Goal: Check status: Check status

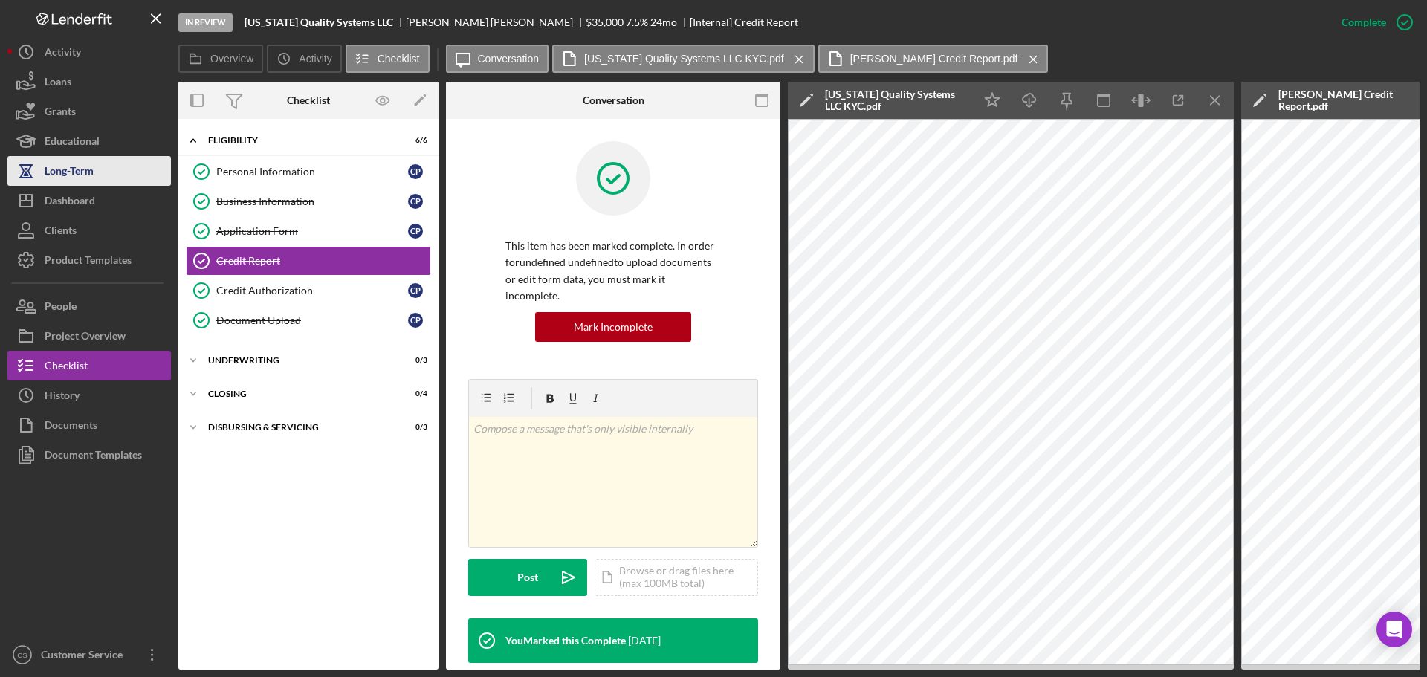
scroll to position [0, 268]
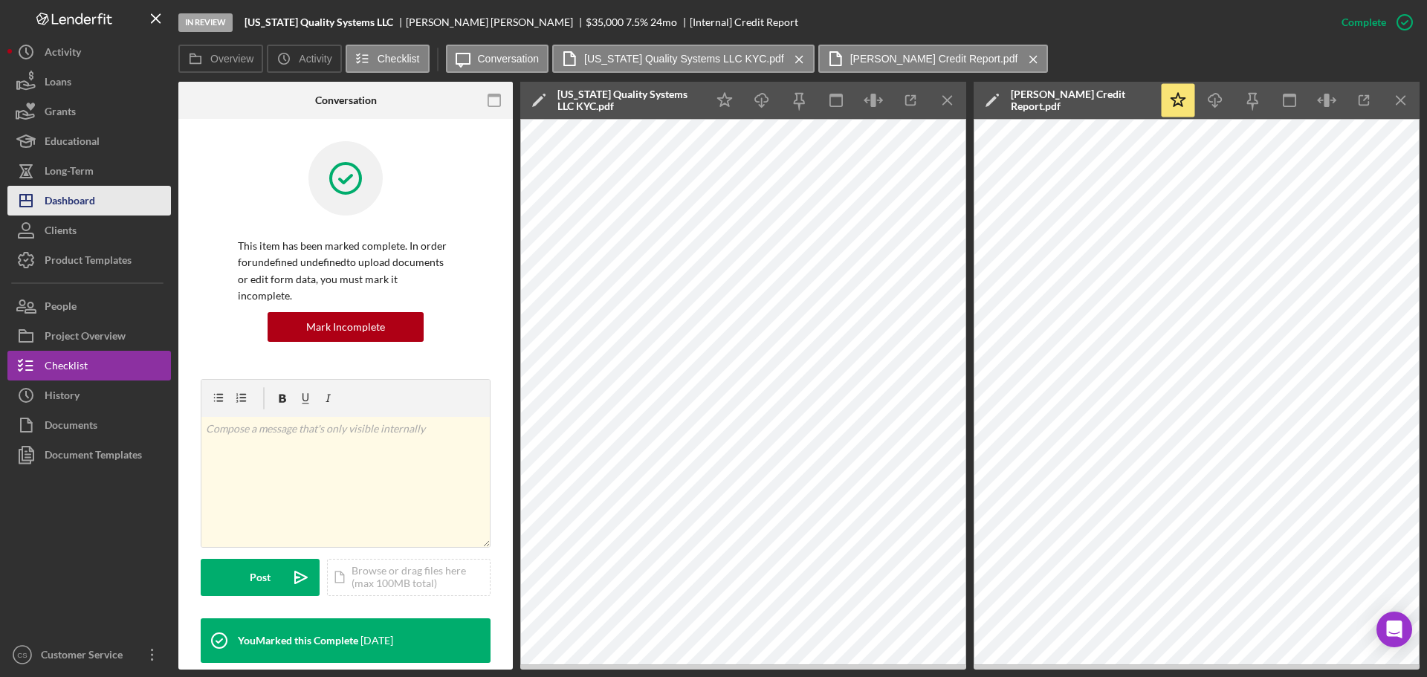
click at [59, 199] on div "Dashboard" at bounding box center [70, 202] width 51 height 33
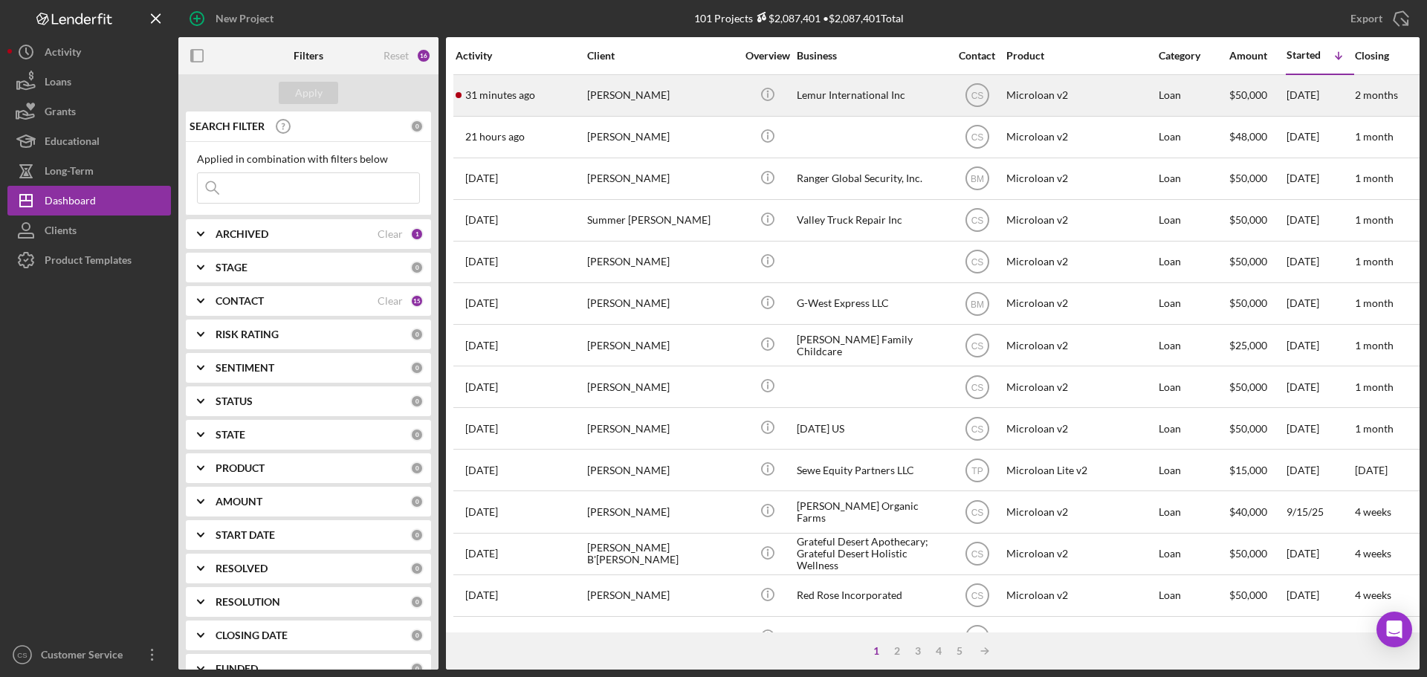
click at [717, 92] on div "[PERSON_NAME]" at bounding box center [661, 95] width 149 height 39
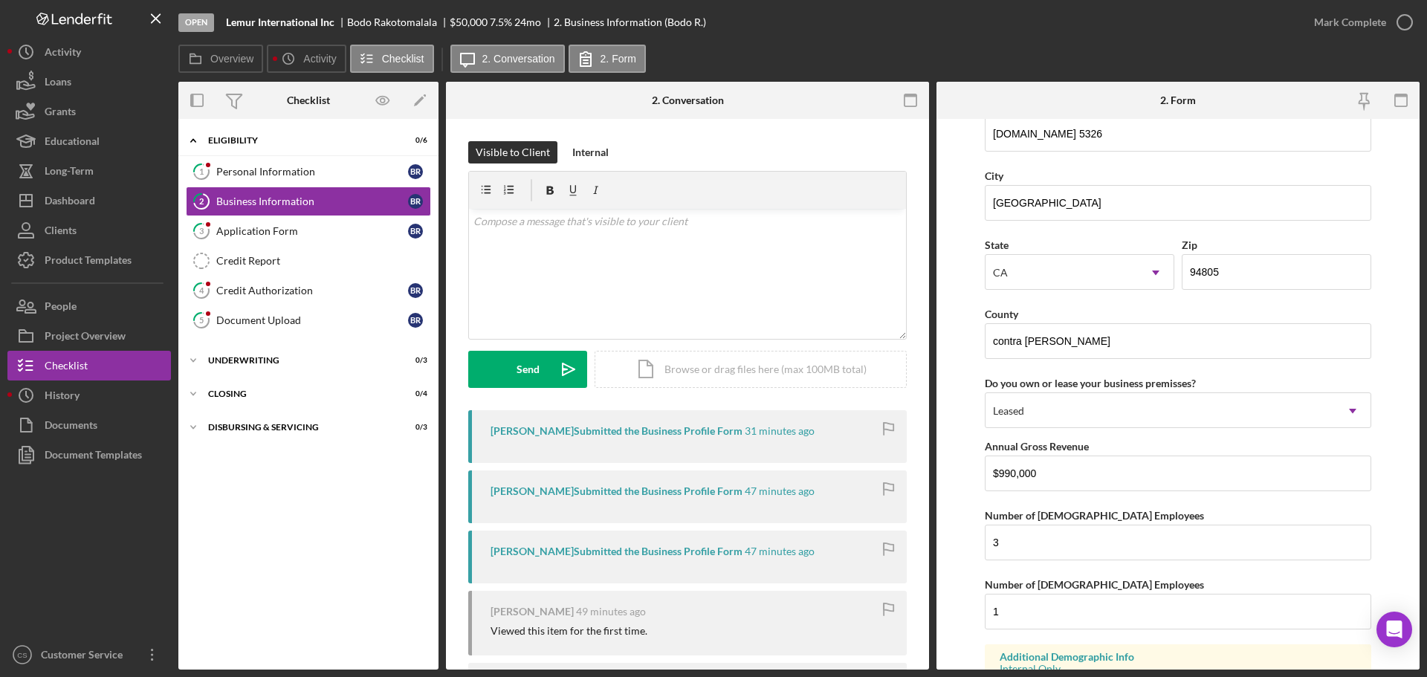
scroll to position [1412, 0]
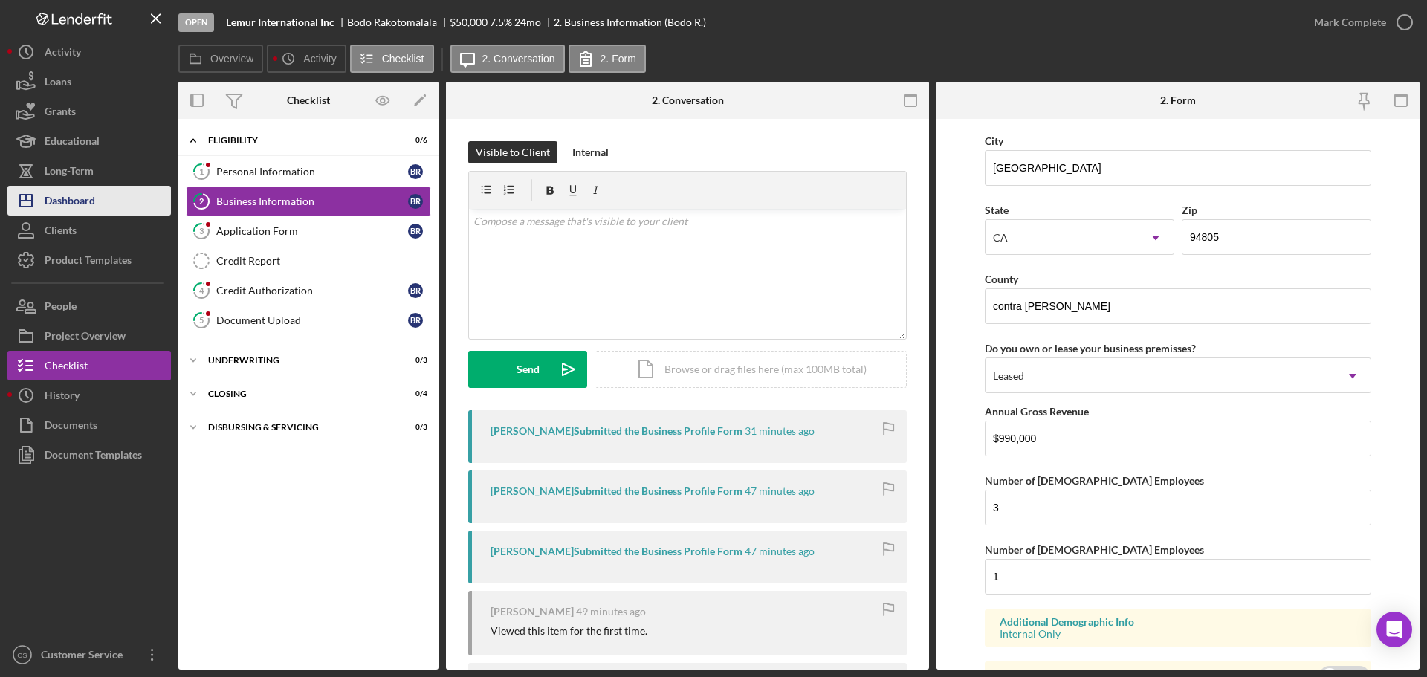
click at [66, 200] on div "Dashboard" at bounding box center [70, 202] width 51 height 33
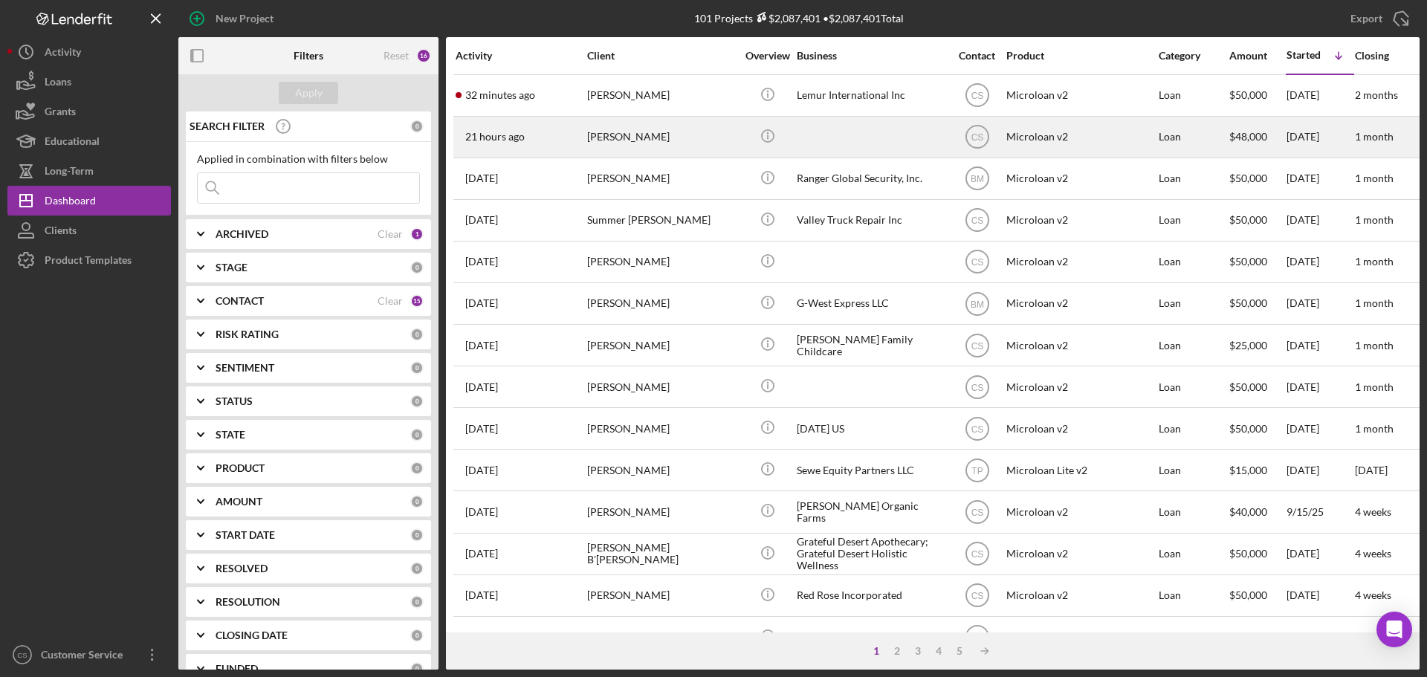
click at [697, 146] on div "[PERSON_NAME]" at bounding box center [661, 136] width 149 height 39
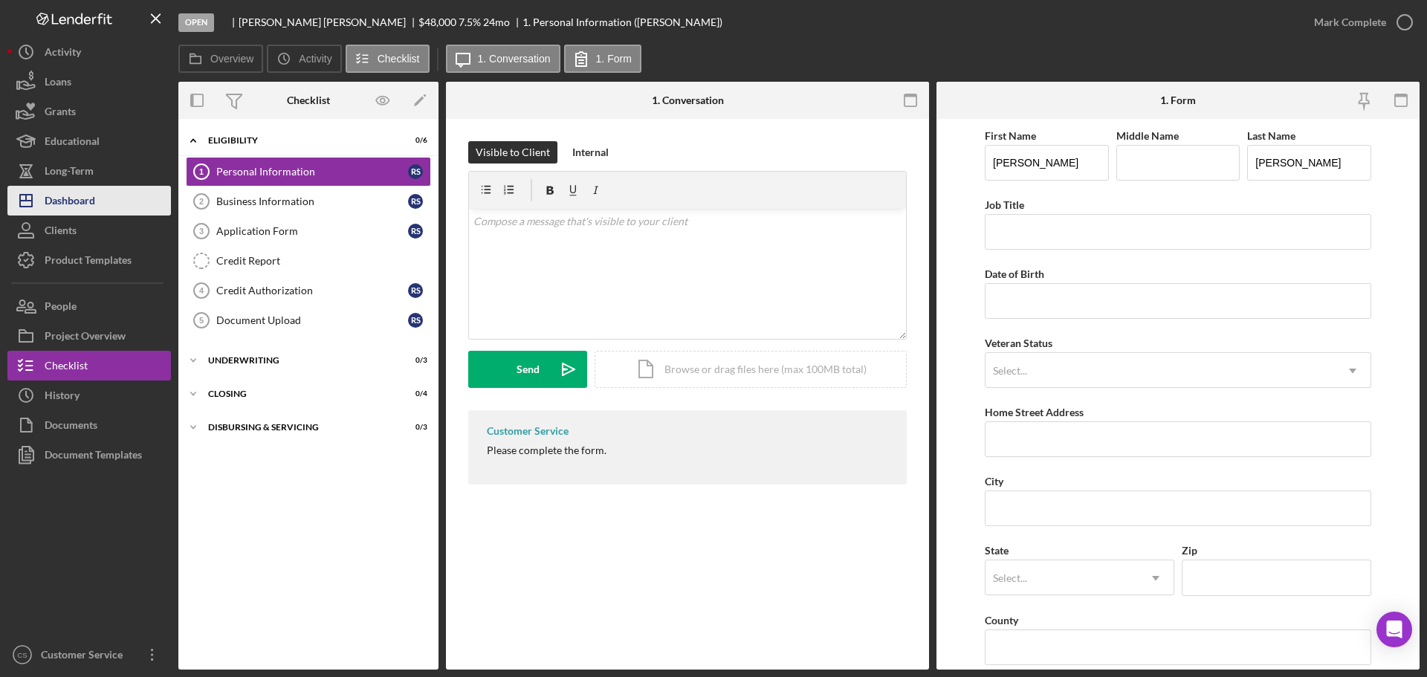
click at [85, 207] on div "Dashboard" at bounding box center [70, 202] width 51 height 33
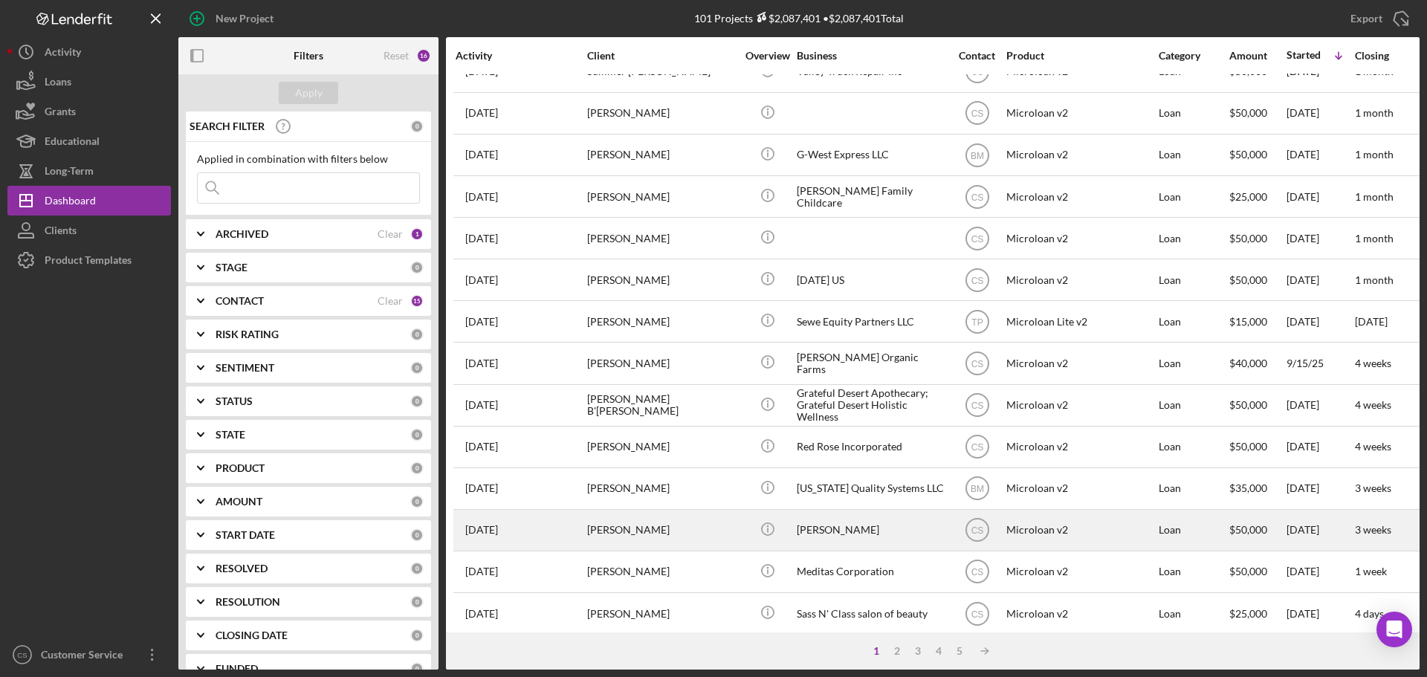
scroll to position [223, 0]
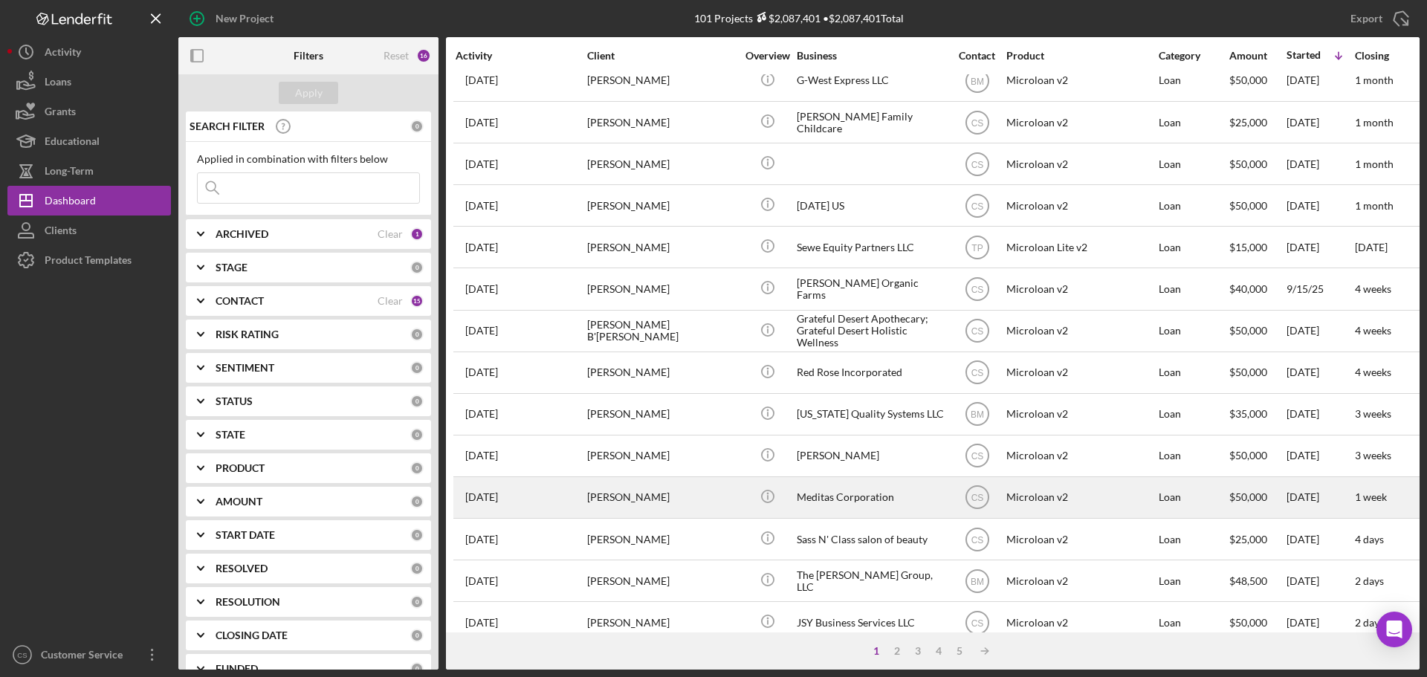
click at [678, 499] on div "[PERSON_NAME]" at bounding box center [661, 497] width 149 height 39
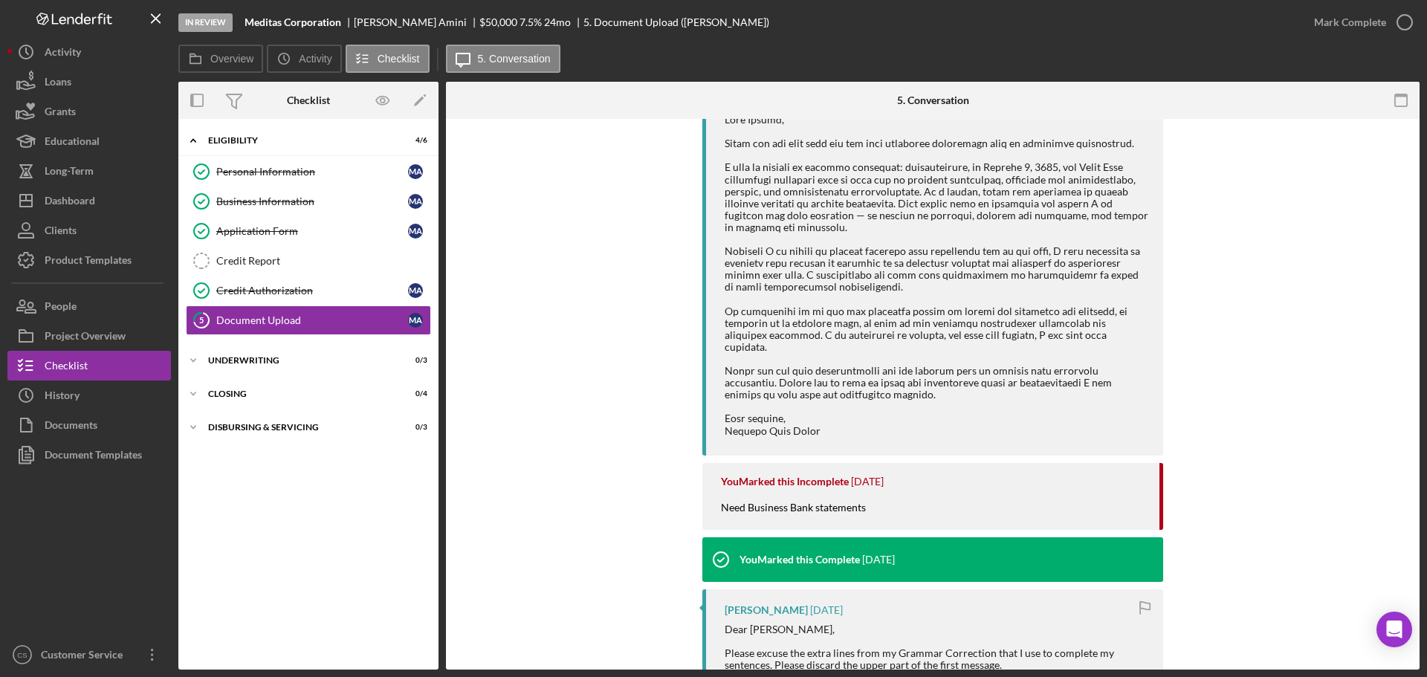
scroll to position [297, 0]
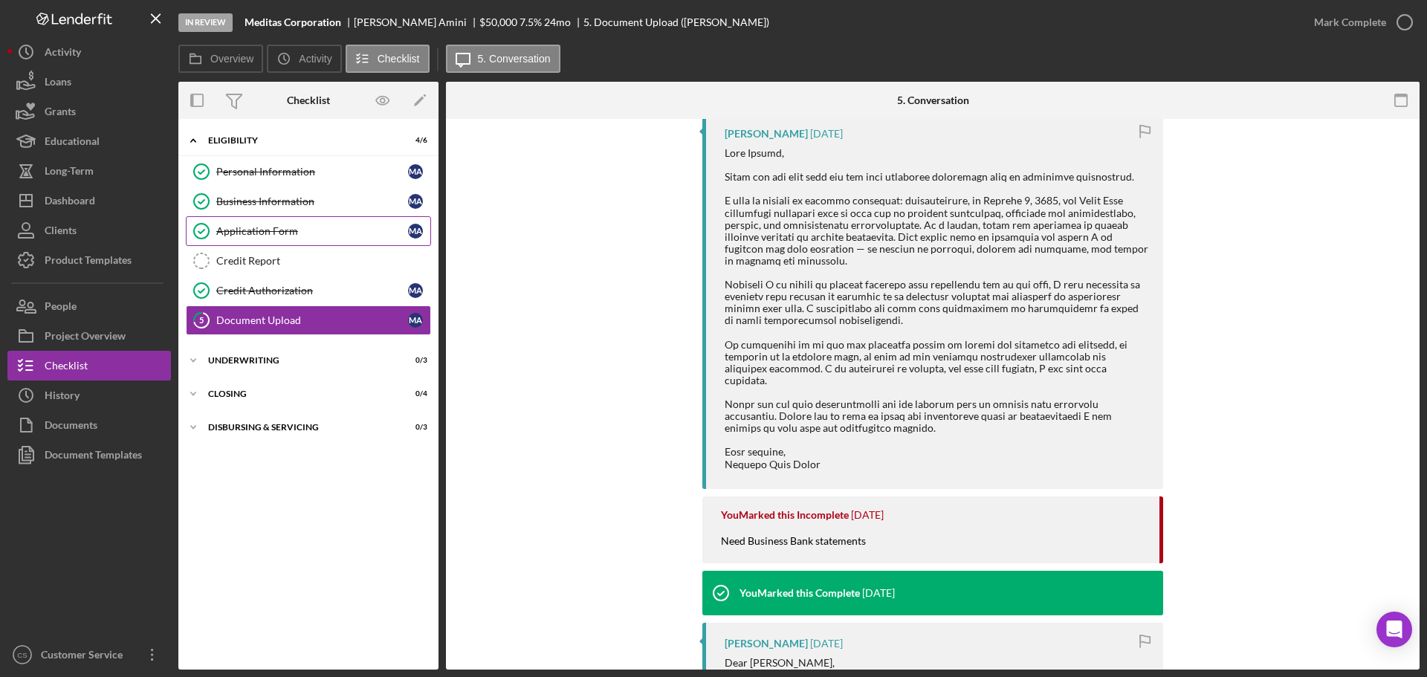
click at [326, 233] on div "Application Form" at bounding box center [312, 231] width 192 height 12
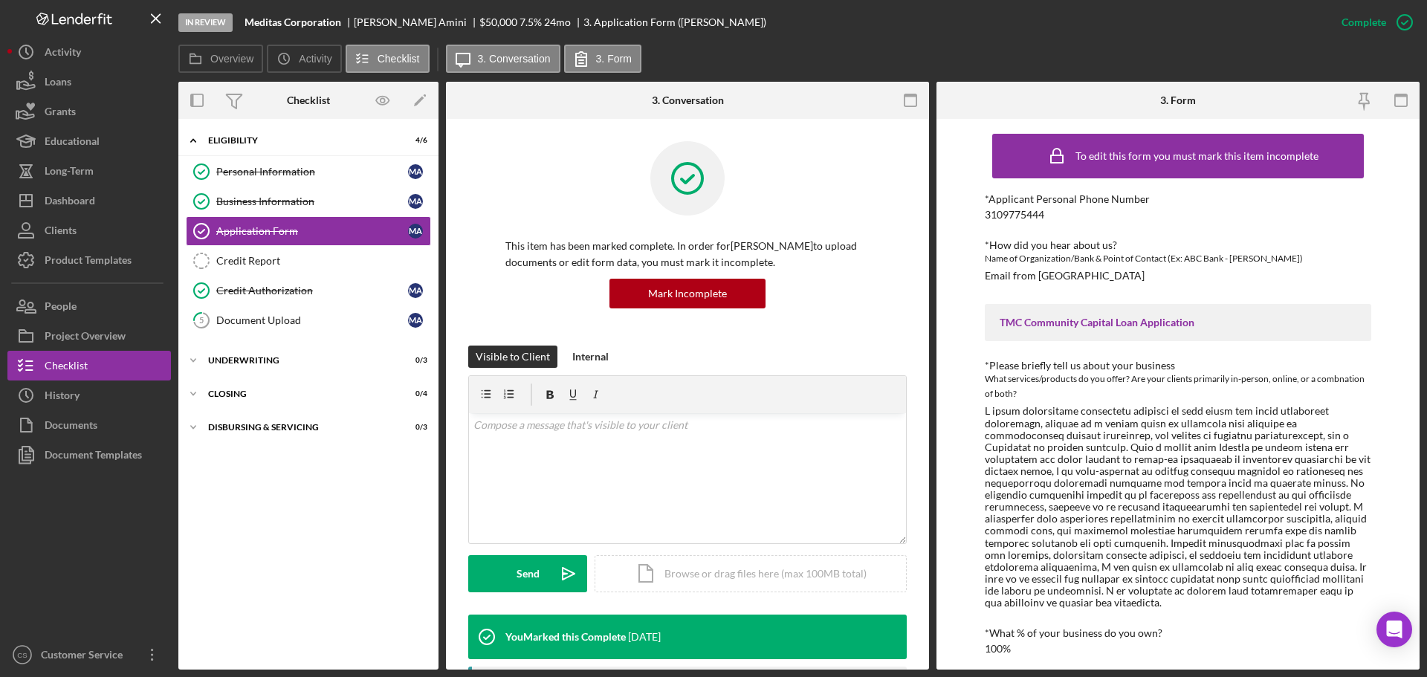
click at [1014, 459] on div at bounding box center [1178, 507] width 387 height 204
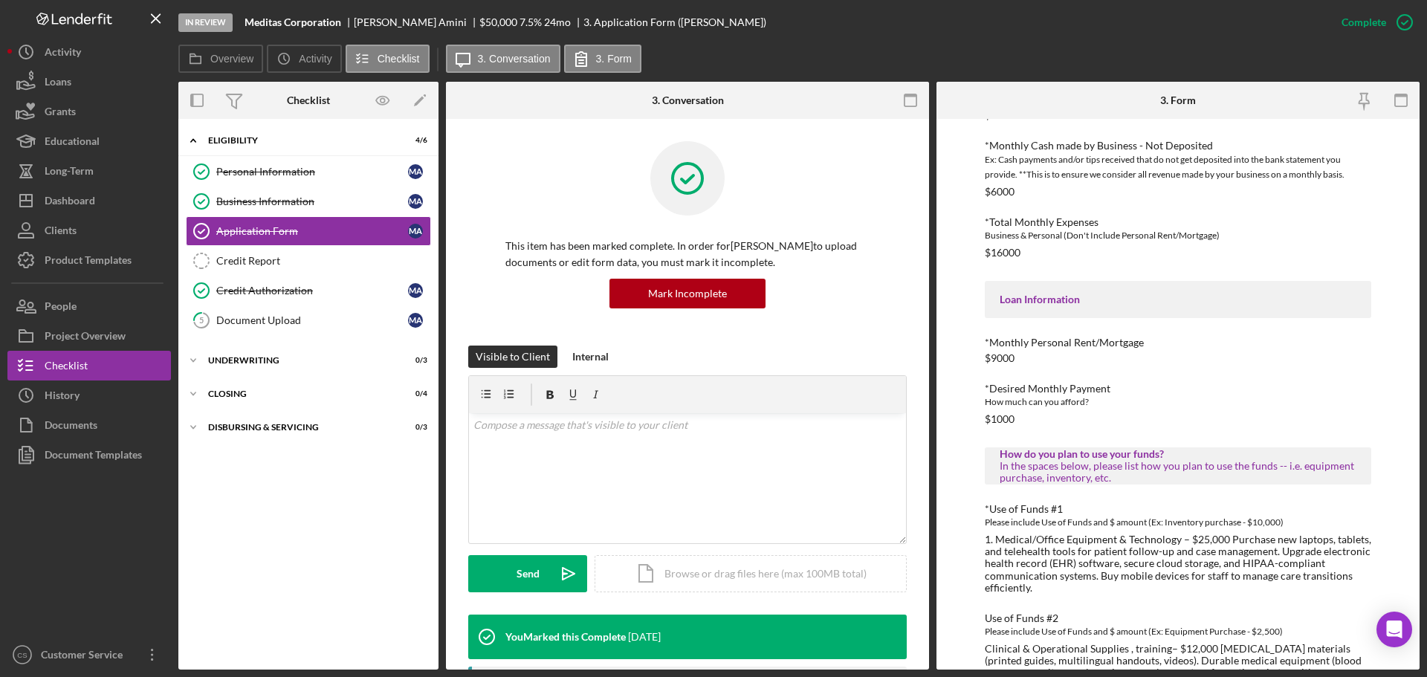
scroll to position [743, 0]
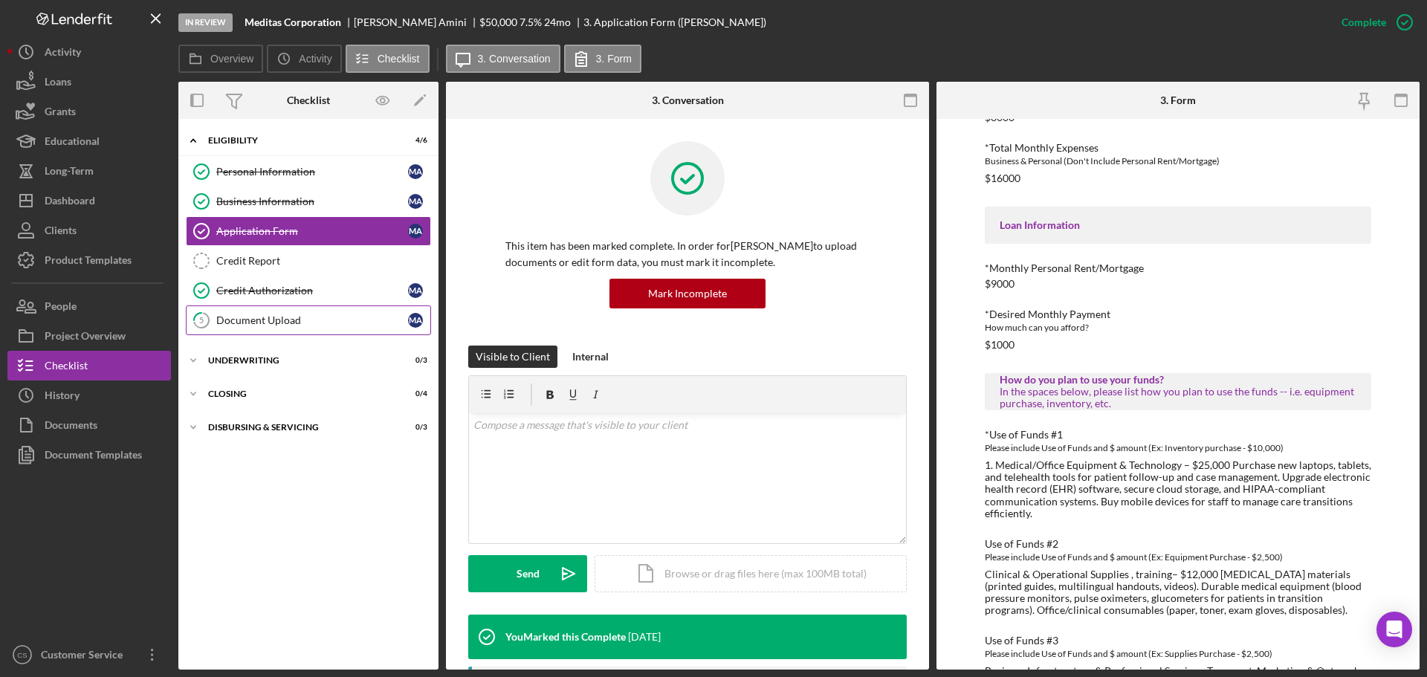
click at [325, 326] on div "Document Upload" at bounding box center [312, 320] width 192 height 12
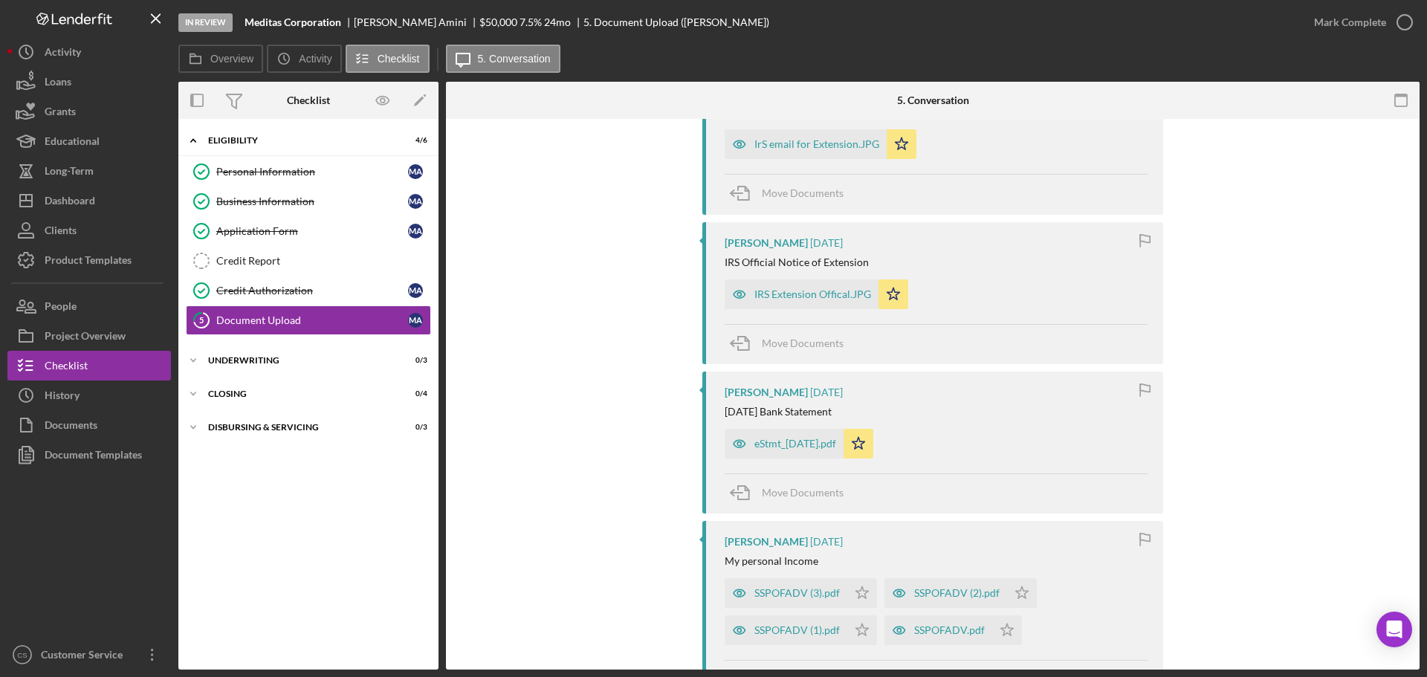
scroll to position [1933, 0]
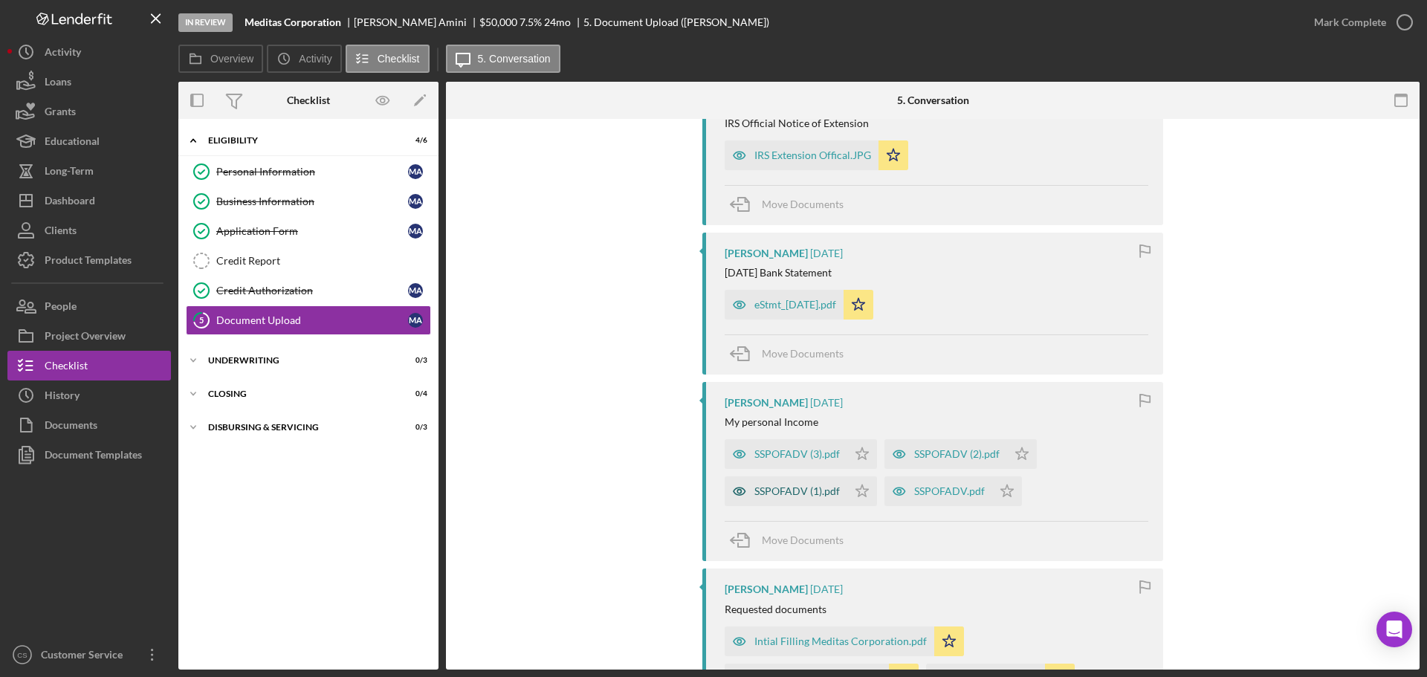
click at [763, 482] on div "SSPOFADV (1).pdf" at bounding box center [786, 492] width 123 height 30
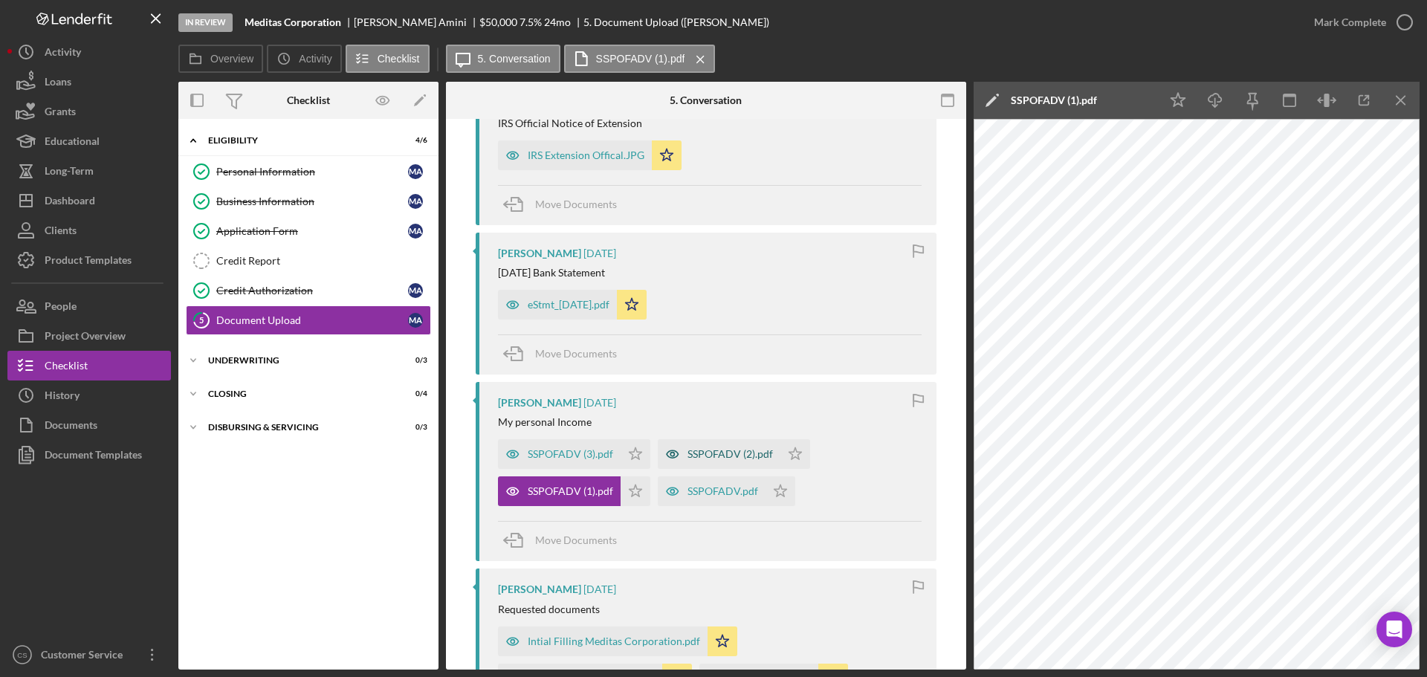
click at [734, 457] on div "SSPOFADV (2).pdf" at bounding box center [730, 454] width 85 height 12
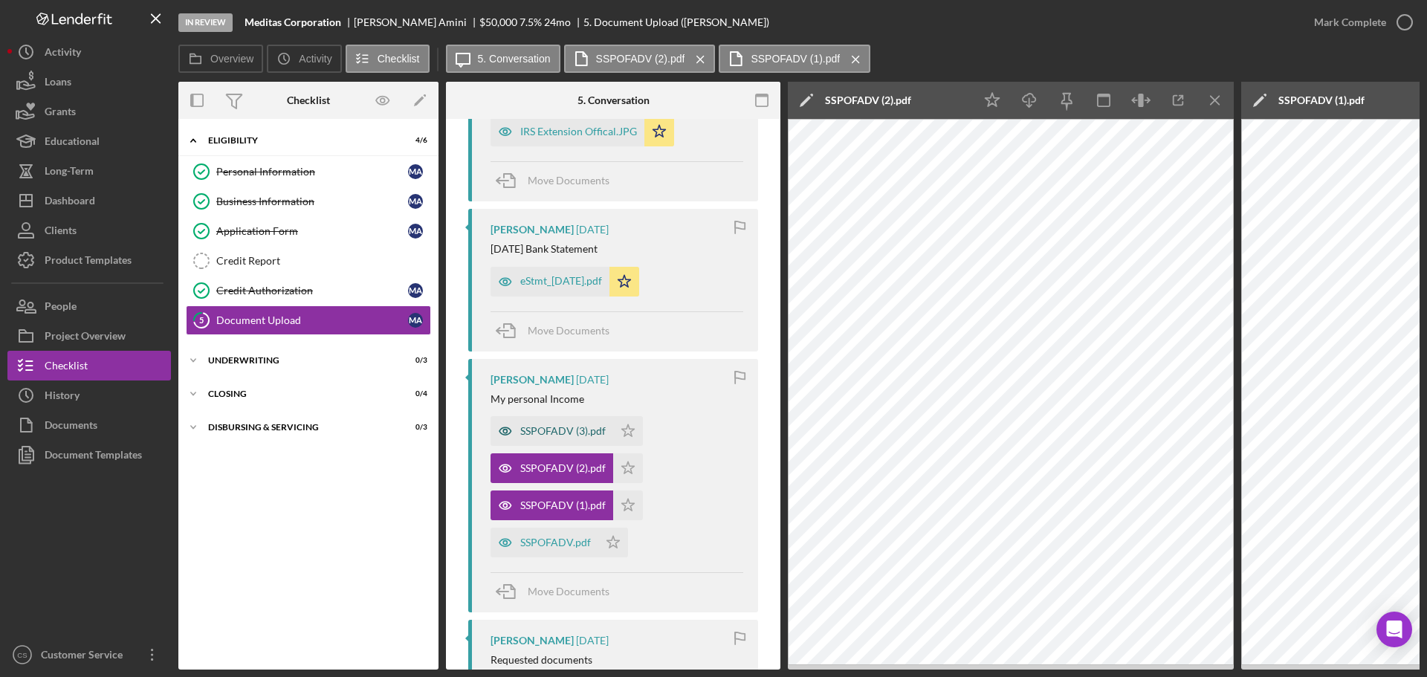
click at [569, 437] on div "SSPOFADV (3).pdf" at bounding box center [562, 431] width 85 height 12
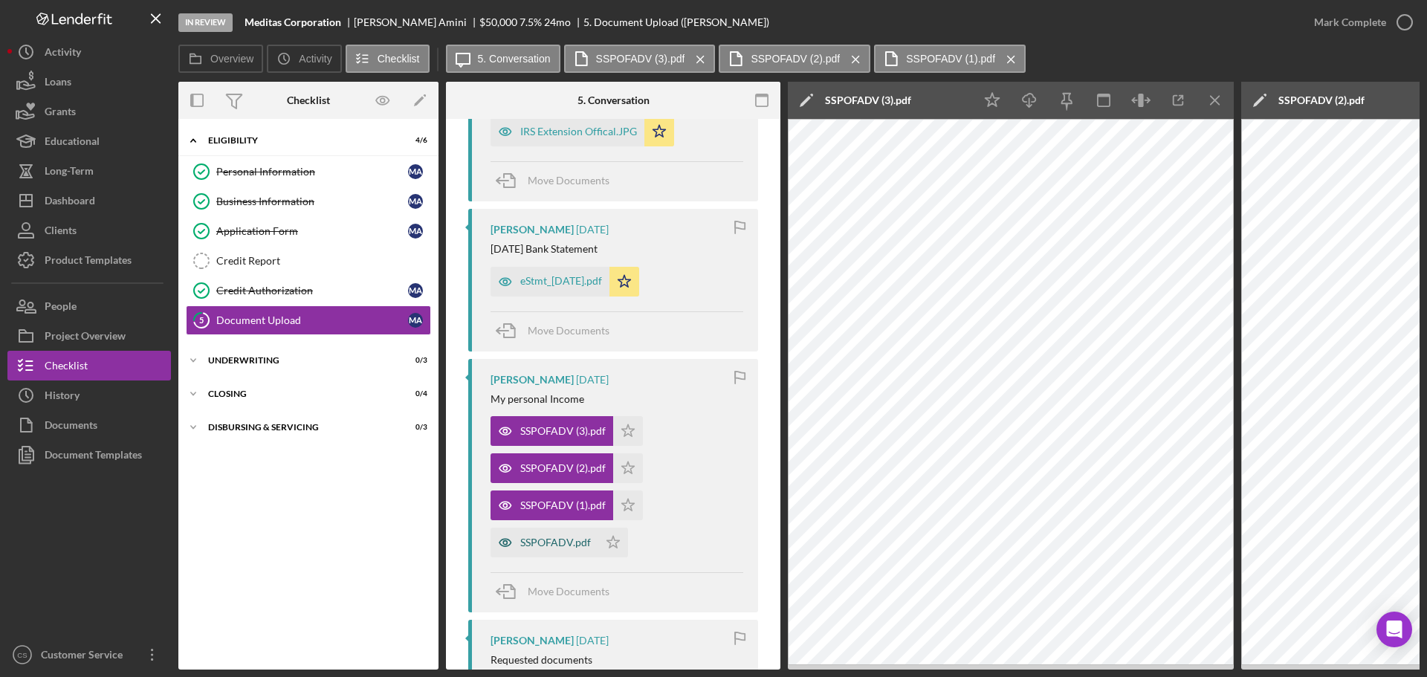
click at [560, 549] on div "SSPOFADV.pdf" at bounding box center [555, 543] width 71 height 12
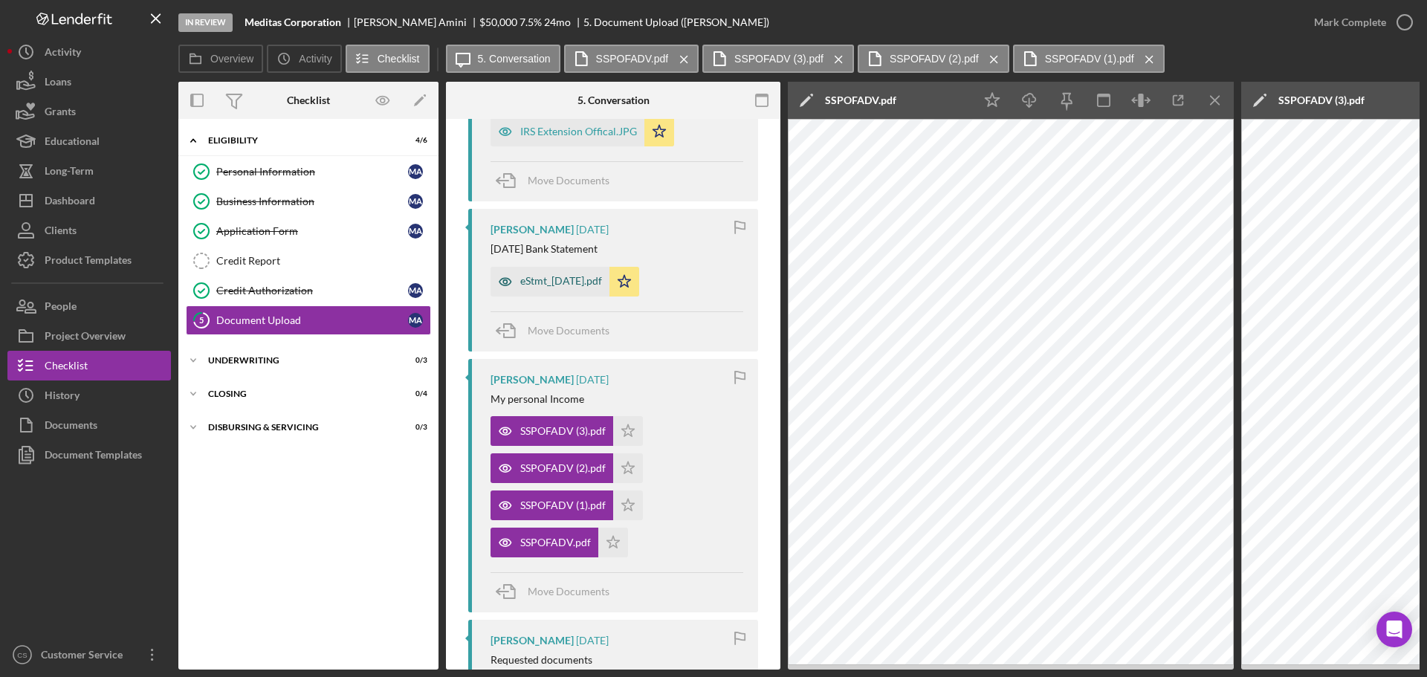
click at [567, 287] on div "eStmt_[DATE].pdf" at bounding box center [561, 281] width 82 height 12
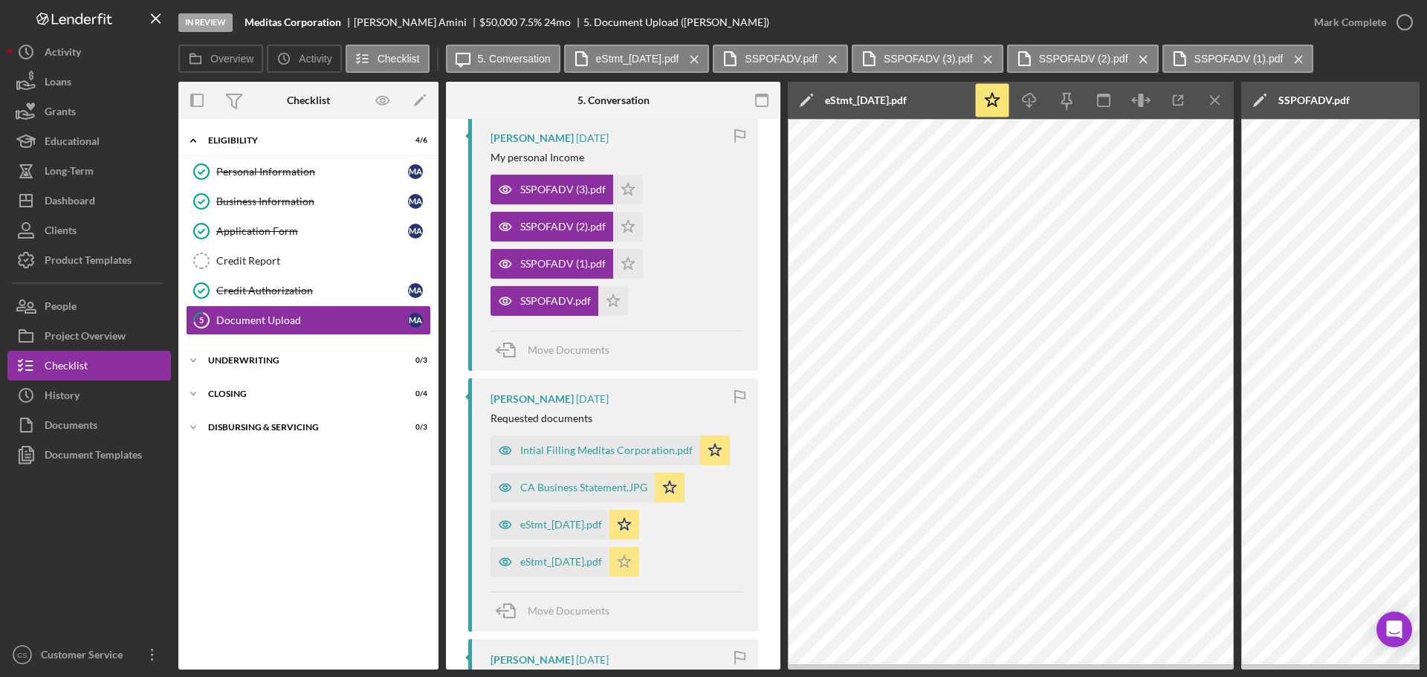
scroll to position [2519, 0]
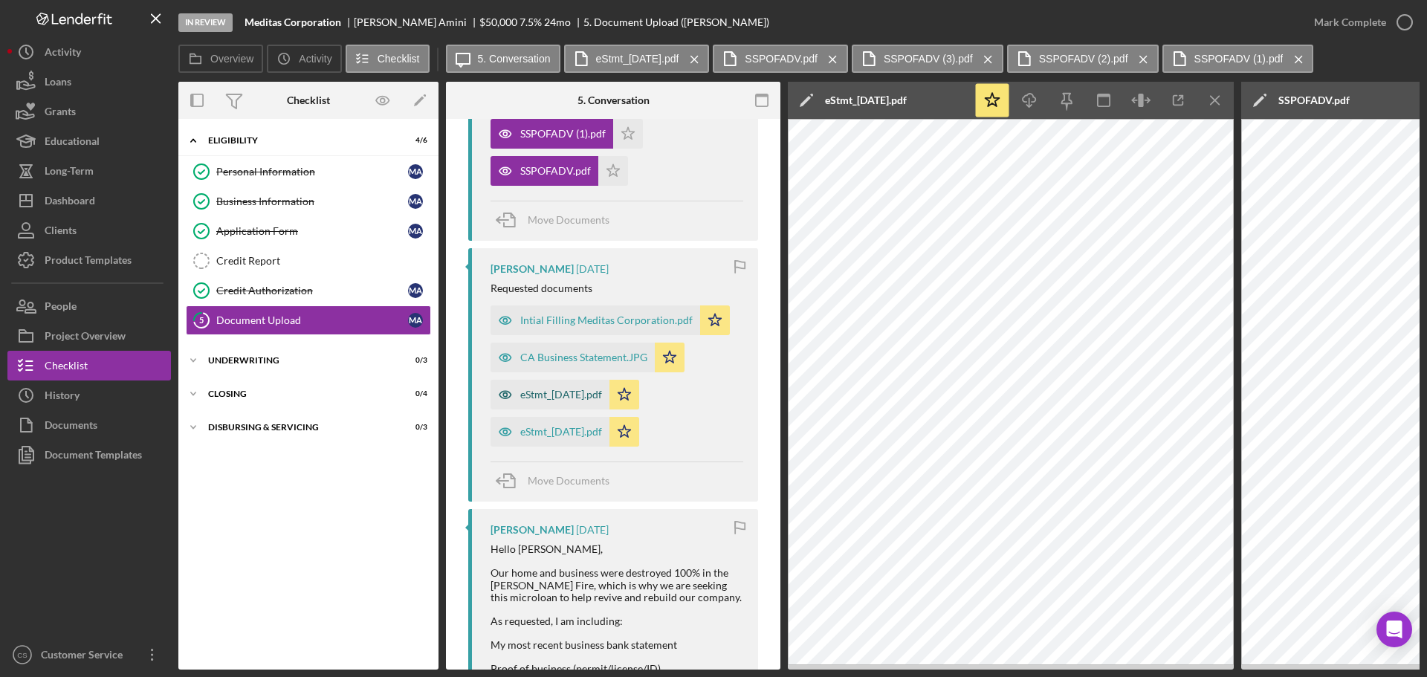
click at [566, 401] on div "eStmt_[DATE].pdf" at bounding box center [561, 395] width 82 height 12
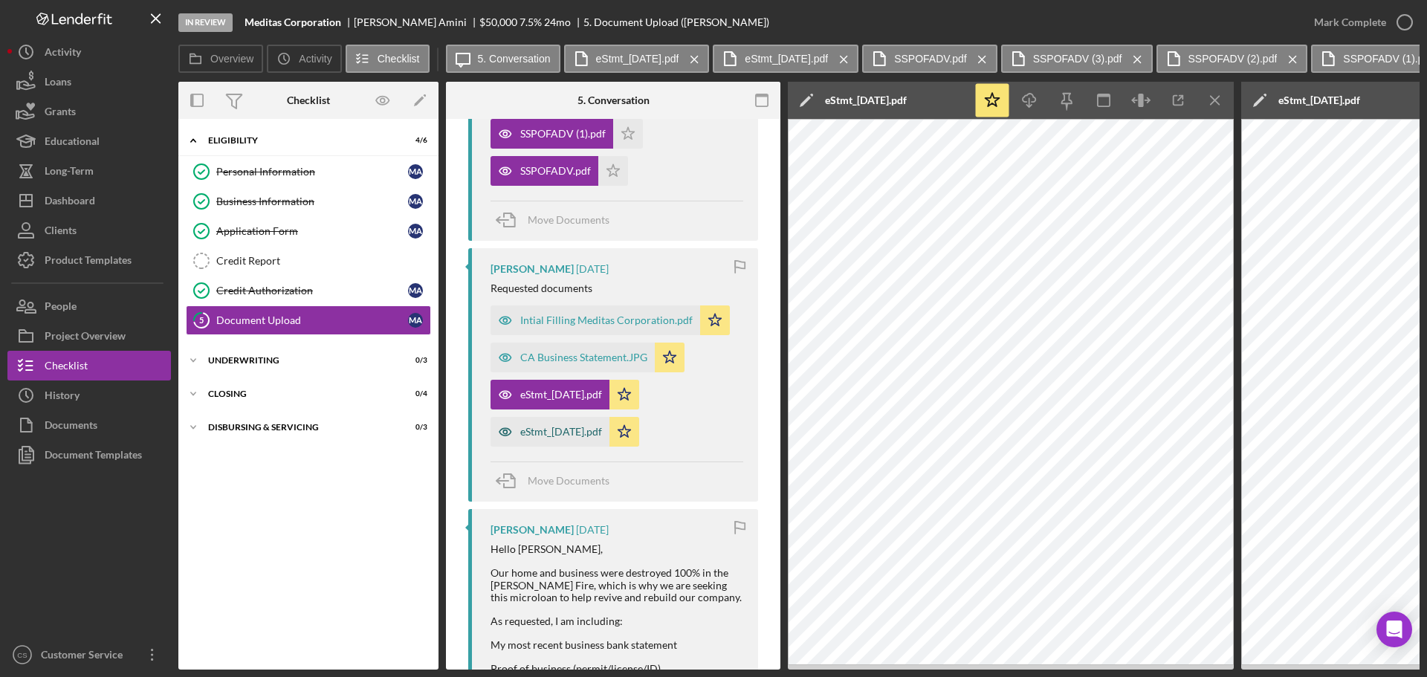
click at [567, 438] on div "eStmt_[DATE].pdf" at bounding box center [561, 432] width 82 height 12
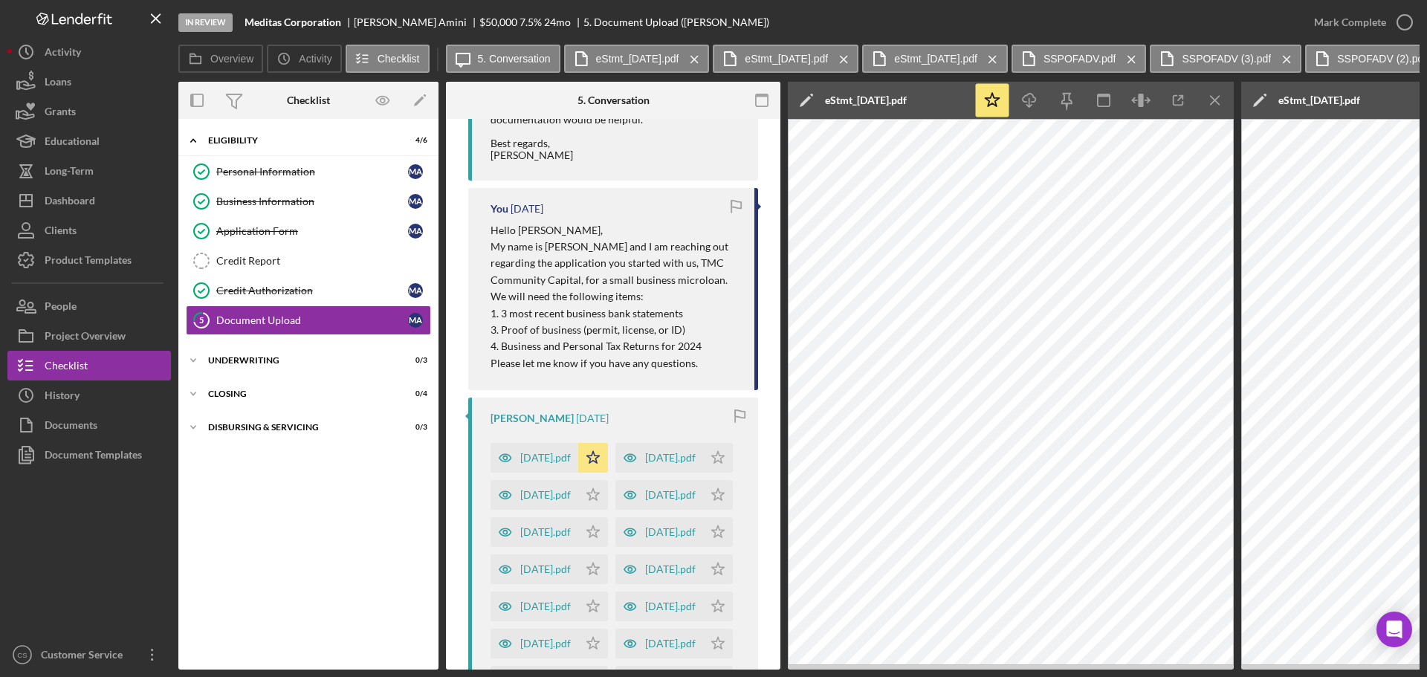
scroll to position [3411, 0]
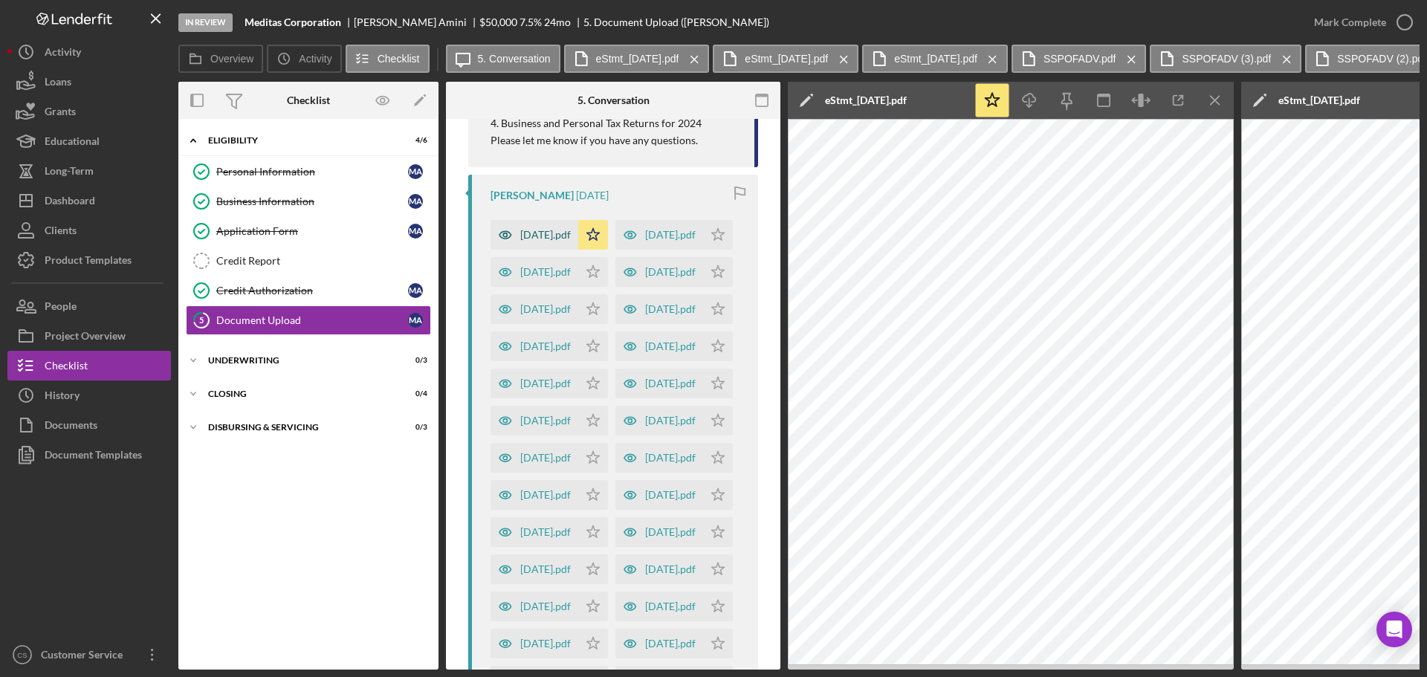
click at [568, 241] on div "[DATE].pdf" at bounding box center [545, 235] width 51 height 12
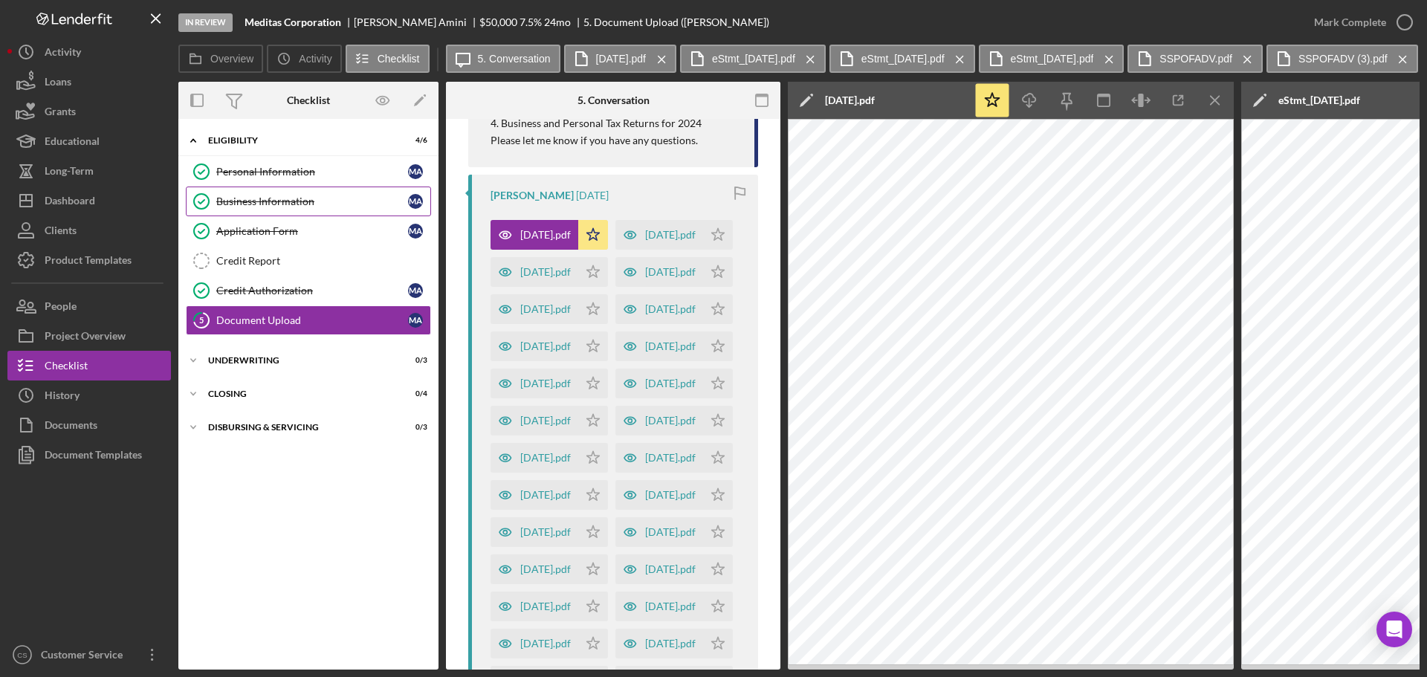
click at [336, 196] on div "Business Information" at bounding box center [312, 202] width 192 height 12
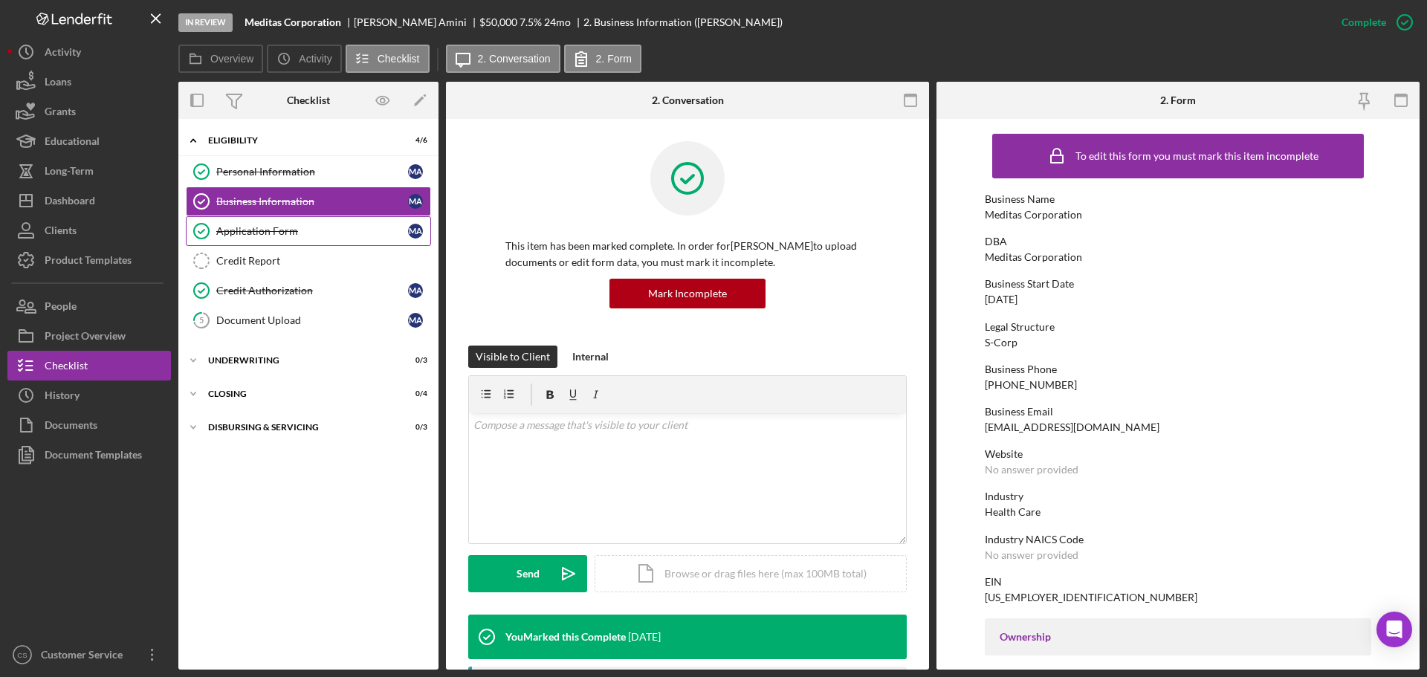
click at [335, 227] on div "Application Form" at bounding box center [312, 231] width 192 height 12
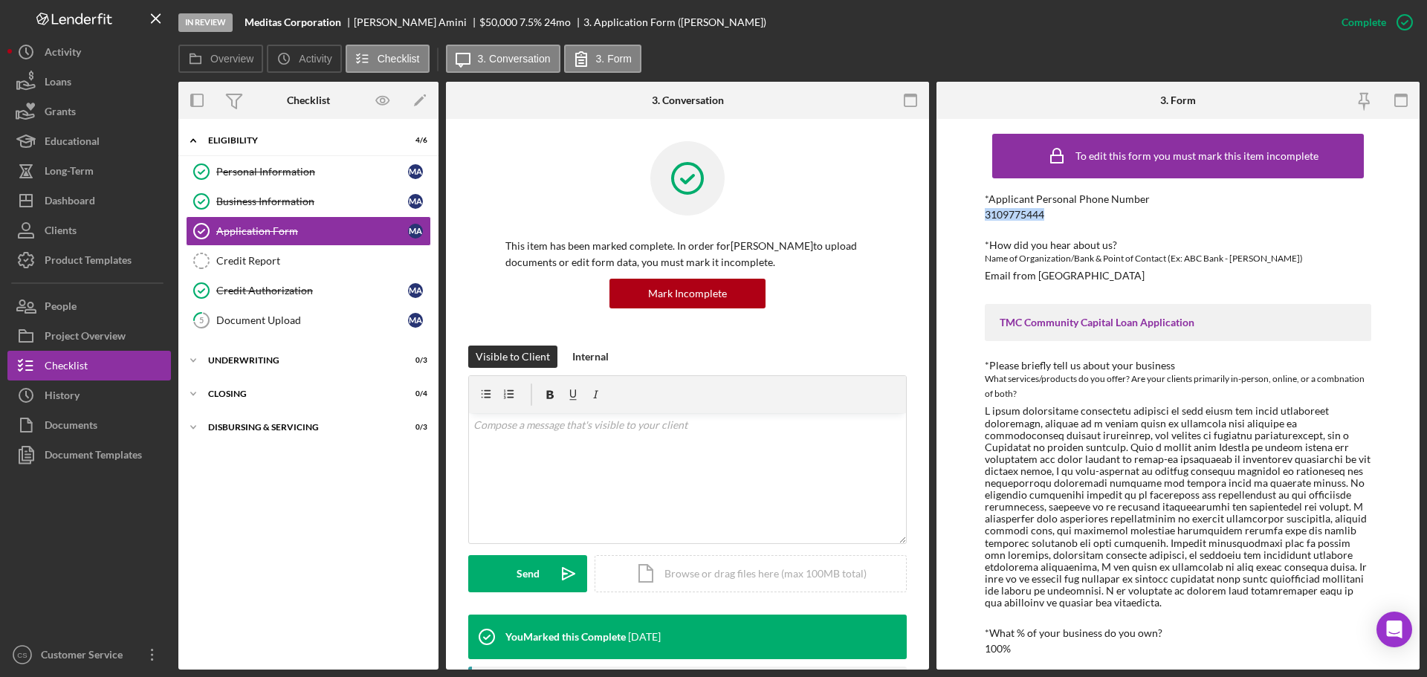
drag, startPoint x: 1047, startPoint y: 216, endPoint x: 969, endPoint y: 217, distance: 78.8
click at [969, 217] on div "To edit this form you must mark this item incomplete *Applicant Personal Phone …" at bounding box center [1178, 394] width 483 height 551
copy div "3109775444"
click at [106, 207] on button "Icon/Dashboard Dashboard" at bounding box center [89, 201] width 164 height 30
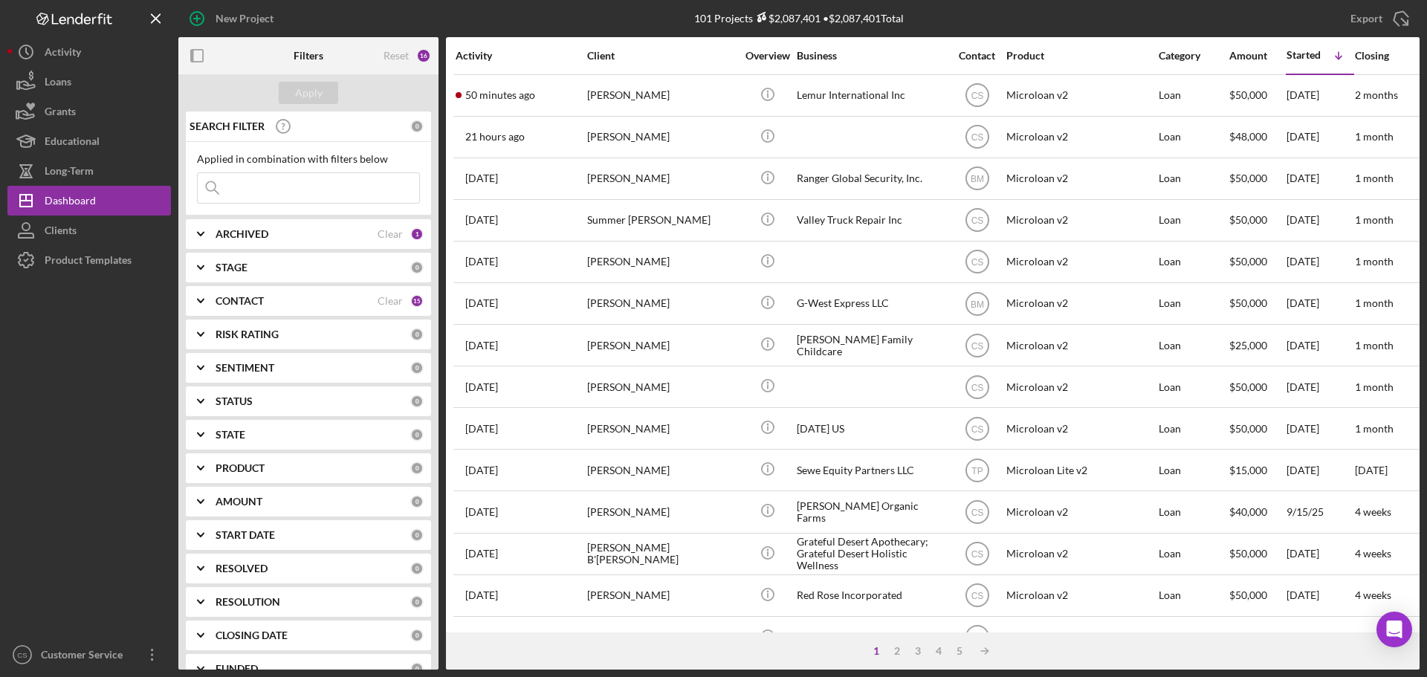
click at [668, 21] on div "101 Projects $2,087,401 • $2,087,401 Total" at bounding box center [799, 18] width 414 height 37
